Goal: Navigation & Orientation: Find specific page/section

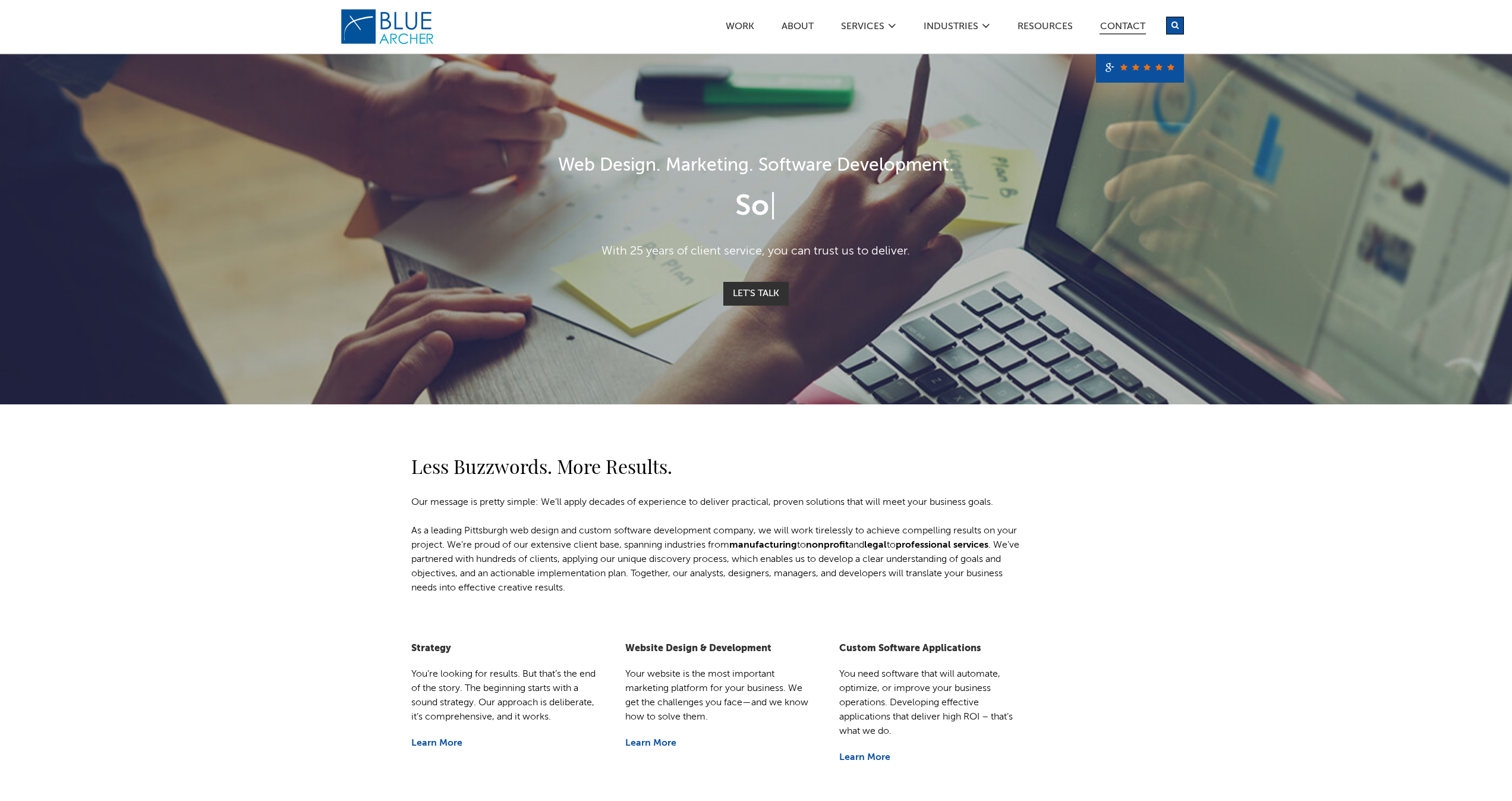
click at [1133, 23] on link "Contact" at bounding box center [1122, 29] width 46 height 13
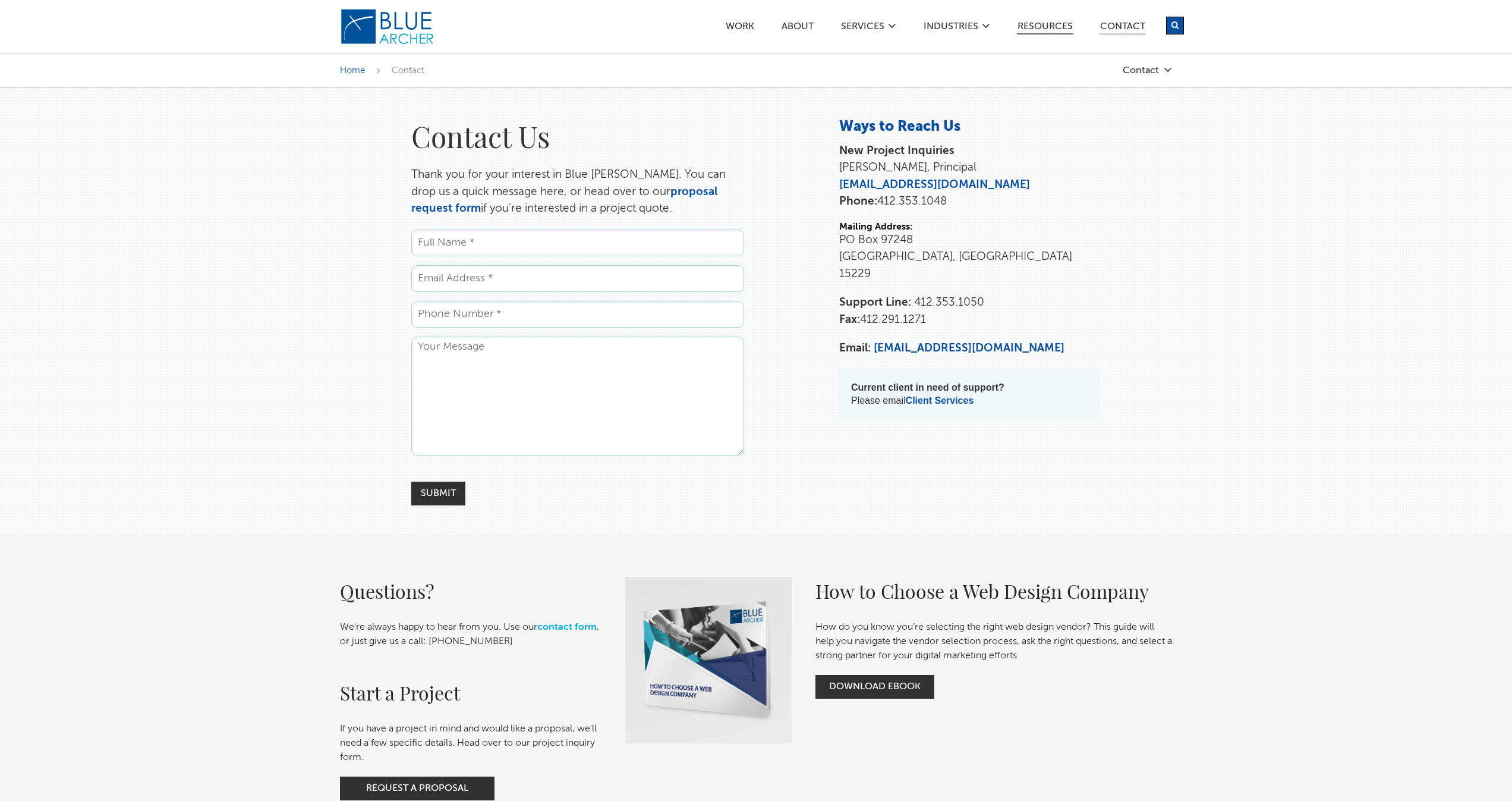
click at [1043, 23] on link "Resources" at bounding box center [1045, 29] width 56 height 13
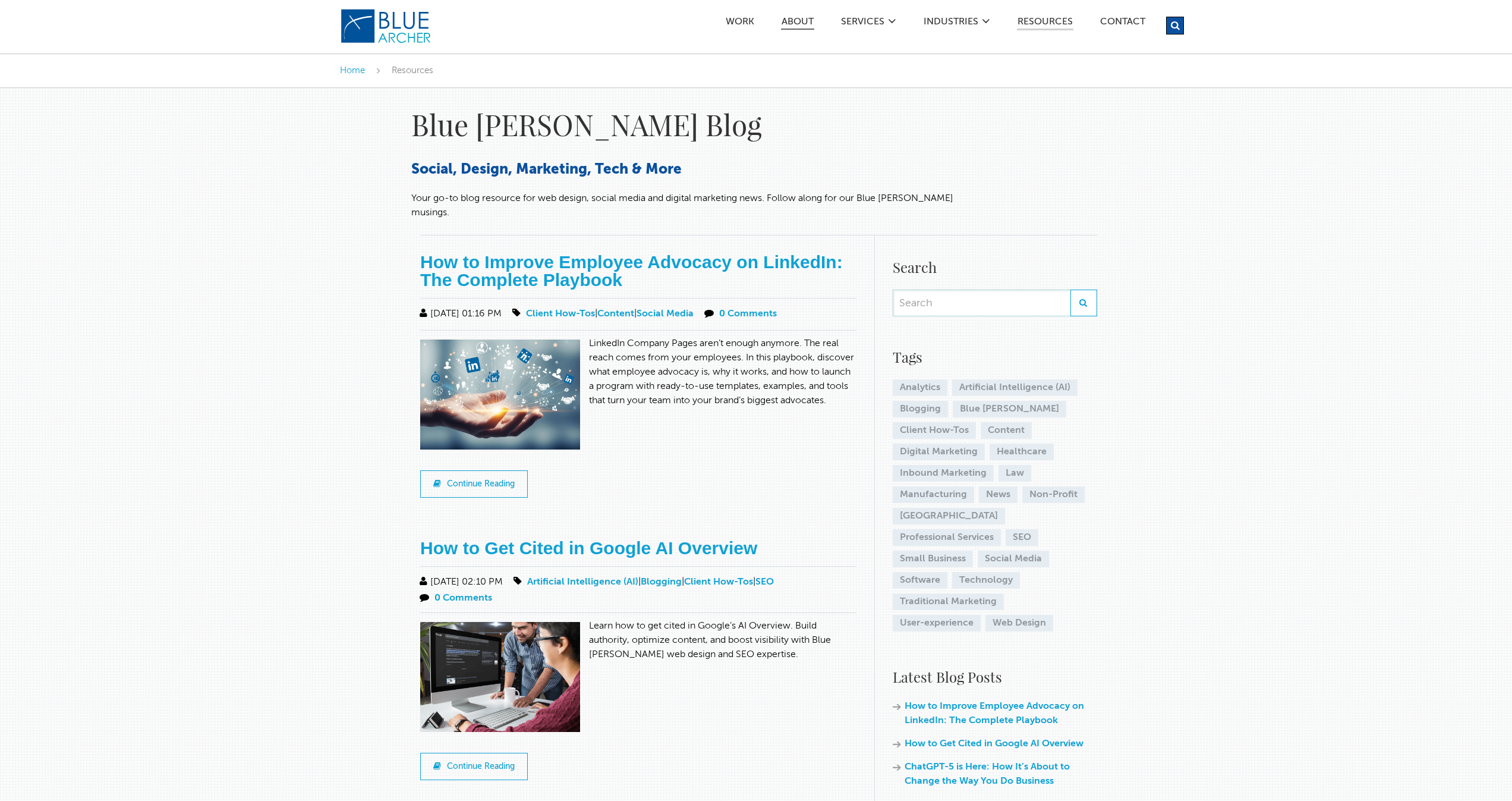
click at [791, 22] on link "ABOUT" at bounding box center [797, 23] width 34 height 13
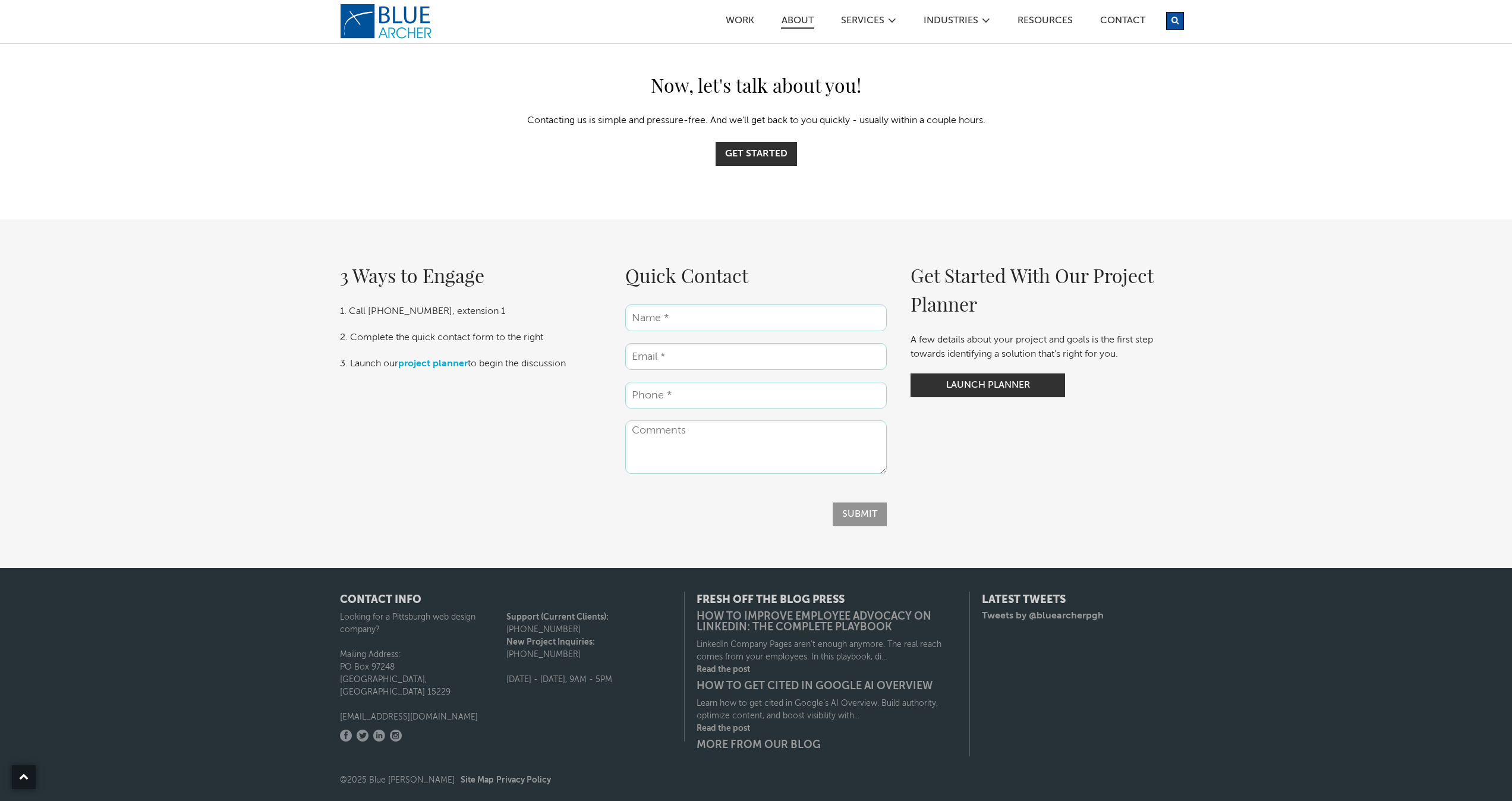
scroll to position [3534, 0]
